Goal: Obtain resource: Download file/media

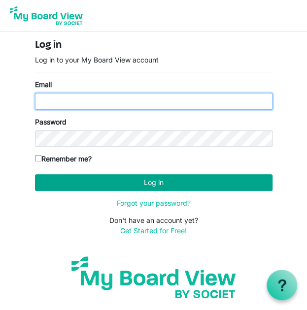
type input "kelsusf@gmail.com"
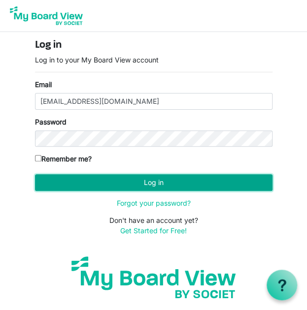
click at [117, 180] on button "Log in" at bounding box center [153, 182] width 237 height 17
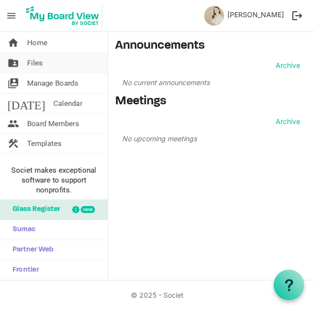
click at [56, 67] on link "folder_shared Files" at bounding box center [54, 63] width 108 height 20
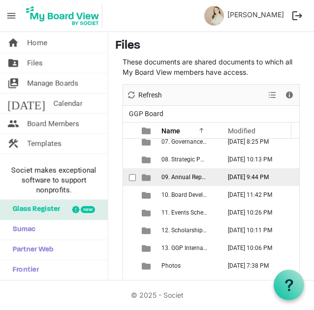
scroll to position [105, 0]
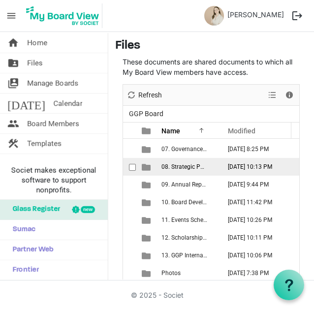
click at [174, 166] on span "08. Strategic Partnership & Fund Development Committee" at bounding box center [238, 166] width 154 height 7
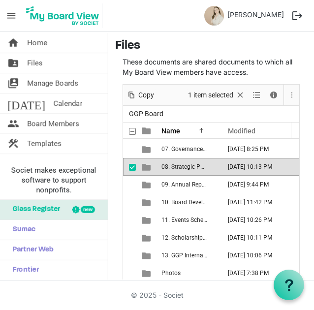
click at [174, 166] on span "08. Strategic Partnership & Fund Development Committee" at bounding box center [238, 166] width 154 height 7
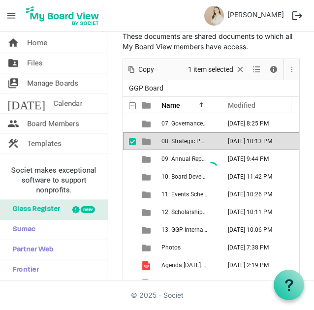
scroll to position [0, 0]
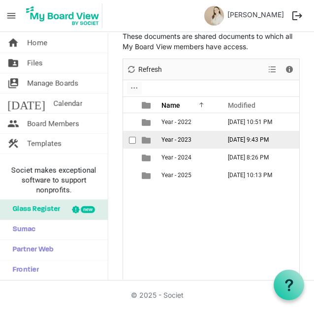
click at [167, 136] on span "Year - 2023" at bounding box center [176, 139] width 30 height 7
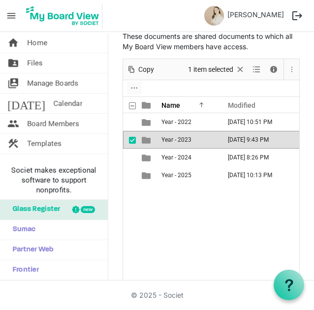
click at [167, 136] on span "Year - 2023" at bounding box center [176, 139] width 30 height 7
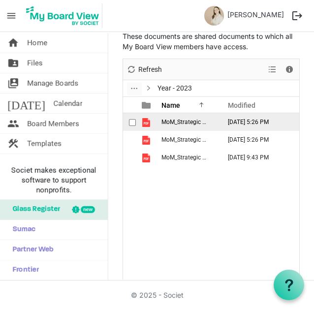
click at [167, 124] on span "MoM_Strategic Partnership & Fund Development Committee_[DATE]pdf" at bounding box center [255, 122] width 188 height 7
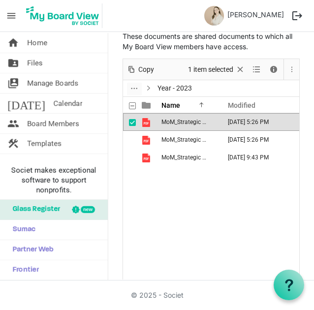
click at [167, 124] on span "MoM_Strategic Partnership & Fund Development Committee_[DATE]pdf" at bounding box center [255, 122] width 188 height 7
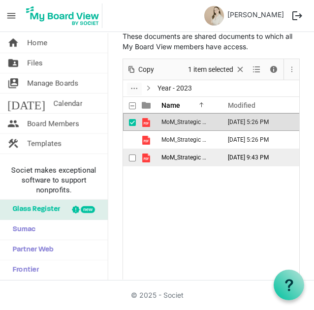
click at [167, 149] on td "MoM_Strategic Partnership & Fund Development Commmittee_[DATE].pdf" at bounding box center [187, 158] width 59 height 18
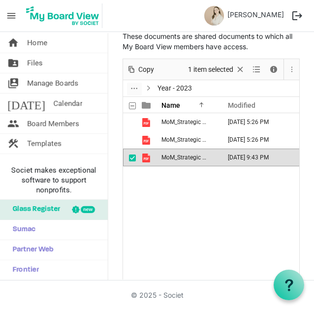
click at [167, 149] on td "MoM_Strategic Partnership & Fund Development Commmittee_[DATE].pdf" at bounding box center [187, 158] width 59 height 18
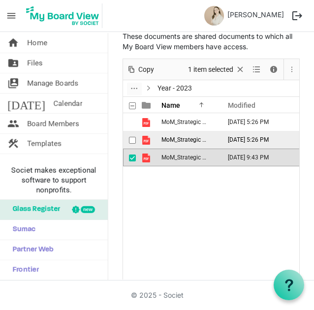
click at [167, 138] on span "MoM_Strategic Partnership & Fund Development Committee_[DATE]pdf" at bounding box center [255, 139] width 188 height 7
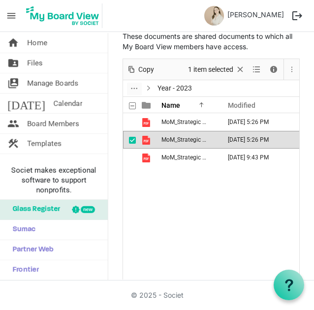
click at [167, 138] on span "MoM_Strategic Partnership & Fund Development Committee_[DATE]pdf" at bounding box center [255, 139] width 188 height 7
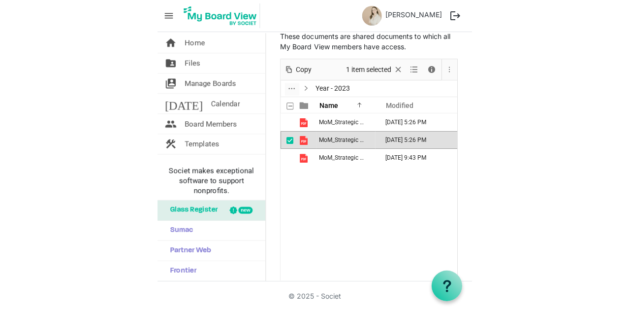
scroll to position [33, 0]
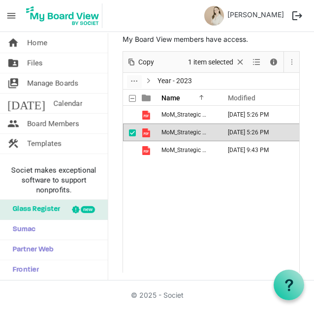
click at [171, 76] on span "Year - 2023" at bounding box center [175, 81] width 38 height 12
click at [166, 80] on span "Year - 2023" at bounding box center [175, 81] width 38 height 12
click at [133, 83] on span "dropdownbutton" at bounding box center [134, 83] width 7 height 10
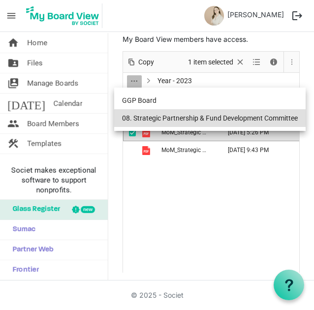
click at [140, 123] on li "08. Strategic Partnership & Fund Development Committee" at bounding box center [209, 118] width 191 height 18
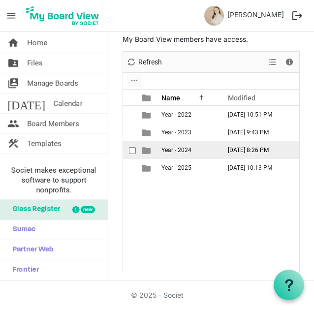
click at [174, 147] on span "Year - 2024" at bounding box center [176, 150] width 30 height 7
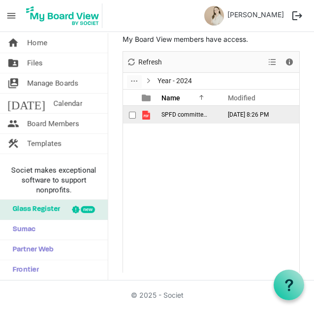
click at [168, 115] on span "SPFD committee [DATE].pdf" at bounding box center [198, 114] width 74 height 7
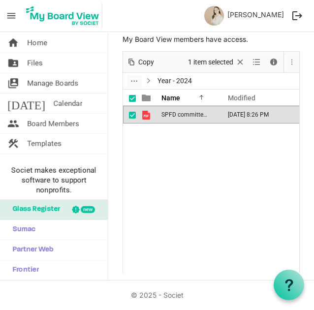
click at [148, 79] on span at bounding box center [149, 80] width 10 height 5
click at [135, 84] on span "dropdownbutton" at bounding box center [134, 83] width 7 height 10
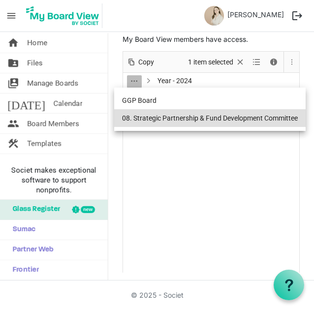
click at [148, 121] on li "08. Strategic Partnership & Fund Development Committee" at bounding box center [209, 118] width 191 height 18
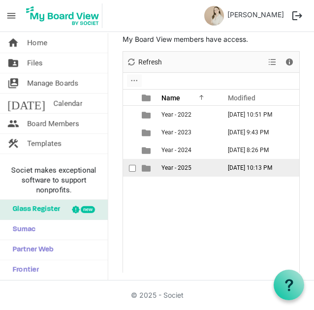
click at [177, 175] on td "Year - 2025" at bounding box center [187, 168] width 59 height 18
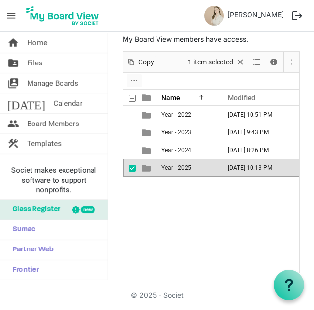
click at [177, 175] on td "Year - 2025" at bounding box center [187, 168] width 59 height 18
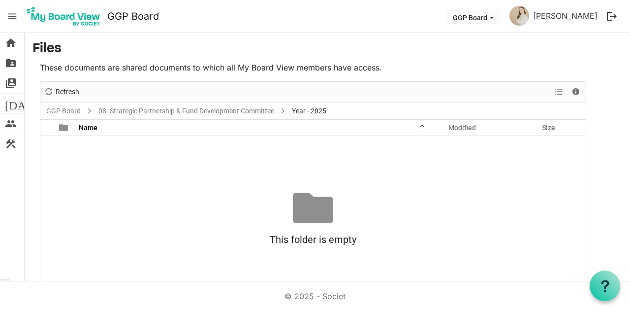
scroll to position [29, 0]
